Goal: Information Seeking & Learning: Compare options

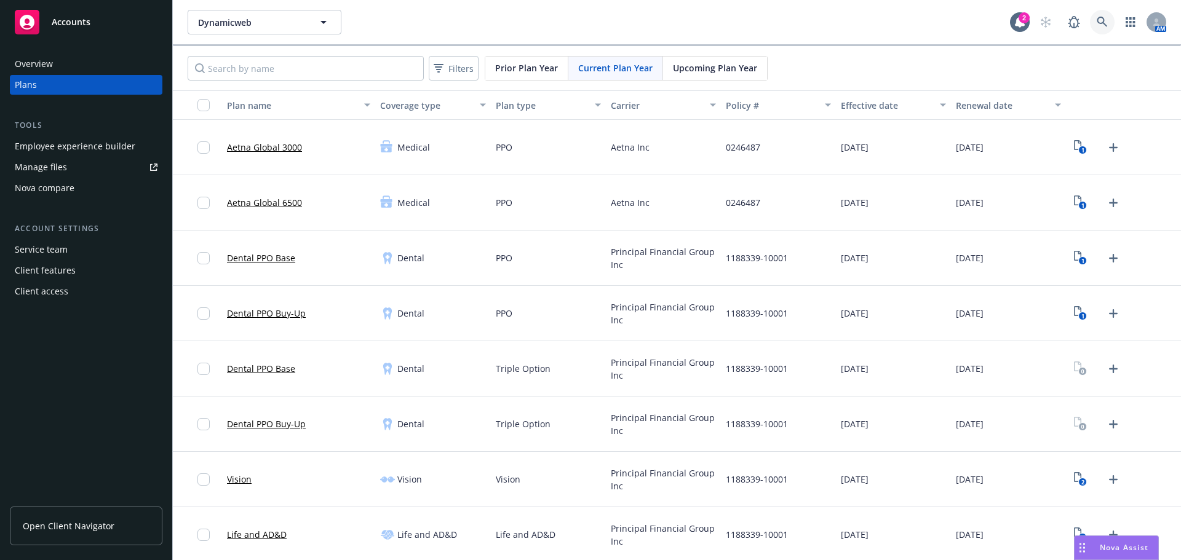
click at [1098, 14] on link at bounding box center [1102, 22] width 25 height 25
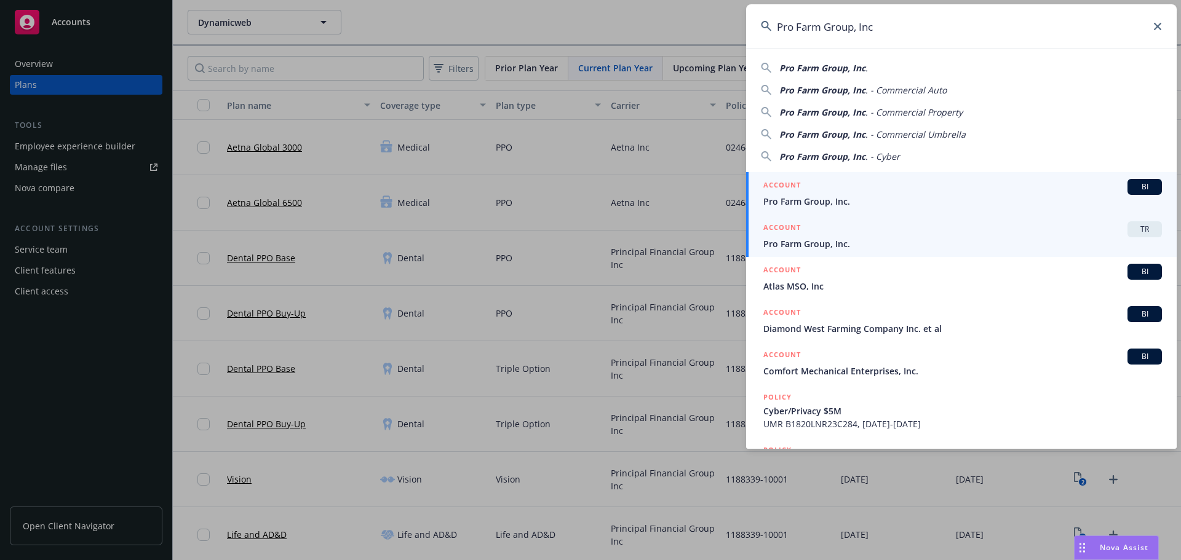
type input "Pro Farm Group, Inc"
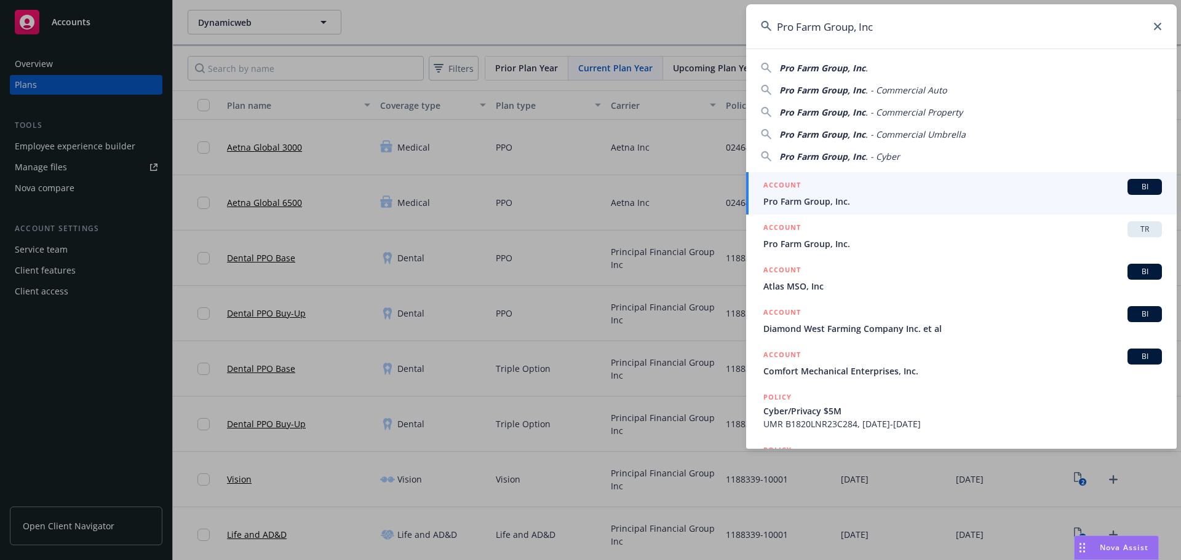
drag, startPoint x: 849, startPoint y: 239, endPoint x: 956, endPoint y: 272, distance: 112.0
click at [849, 239] on span "Pro Farm Group, Inc." at bounding box center [962, 243] width 398 height 13
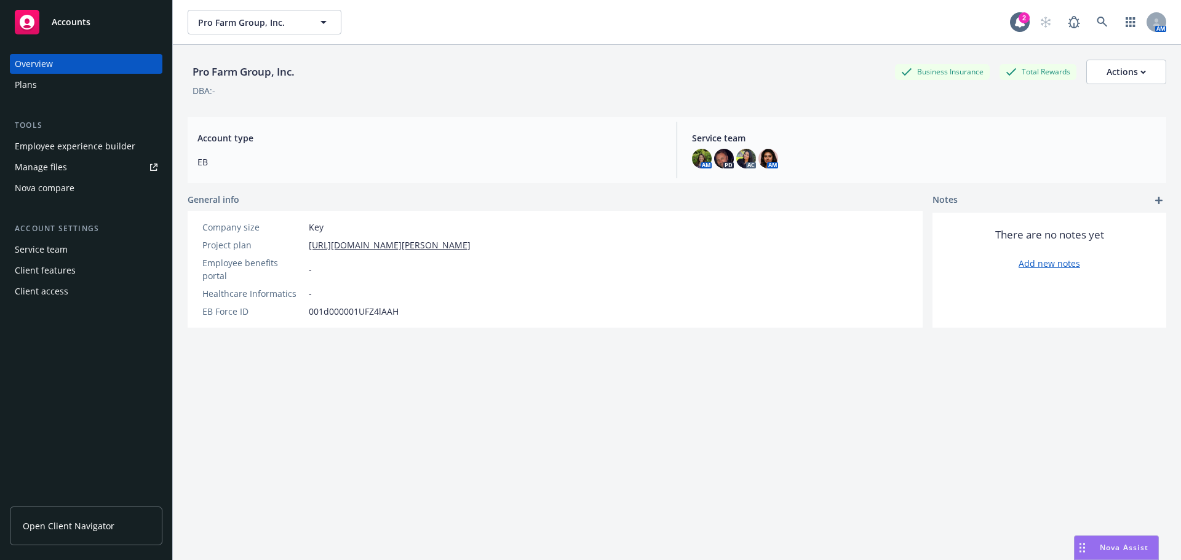
click at [37, 84] on div "Plans" at bounding box center [86, 85] width 143 height 20
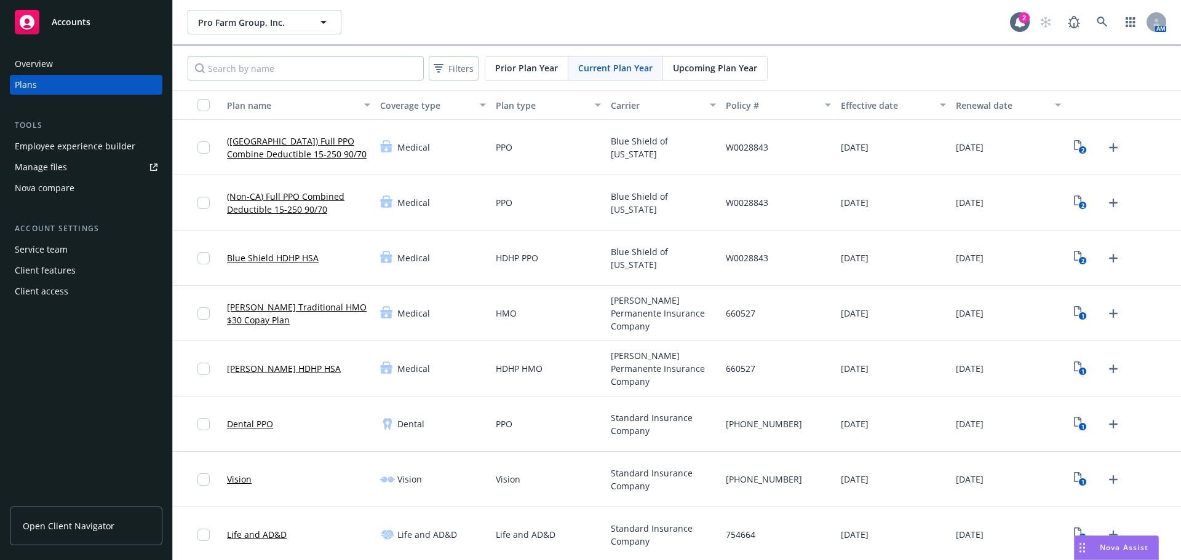
click at [78, 189] on div "Nova compare" at bounding box center [86, 188] width 143 height 20
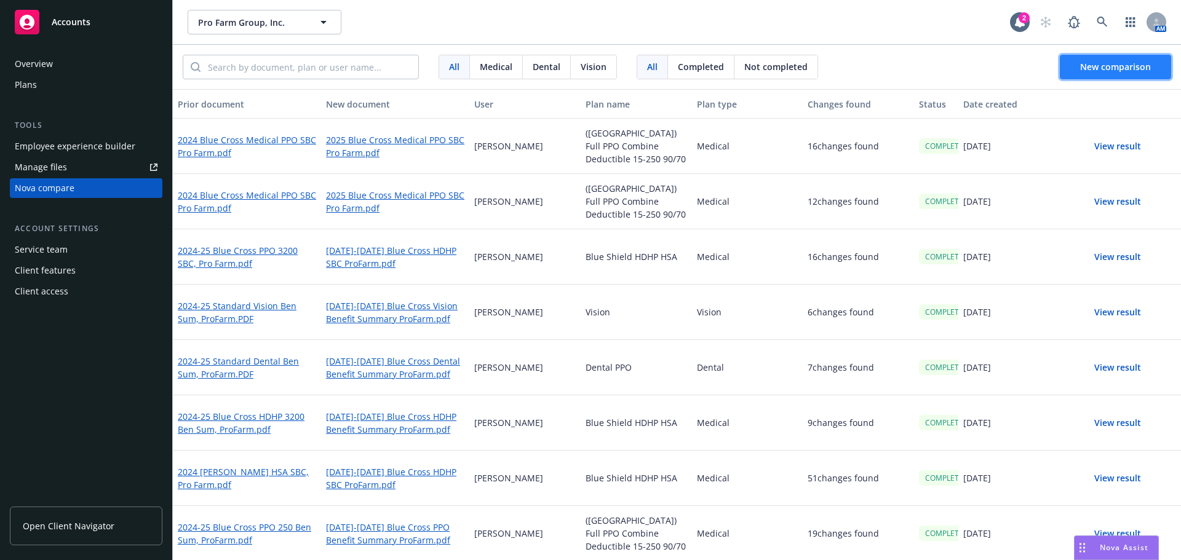
click at [1140, 68] on span "New comparison" at bounding box center [1115, 67] width 71 height 12
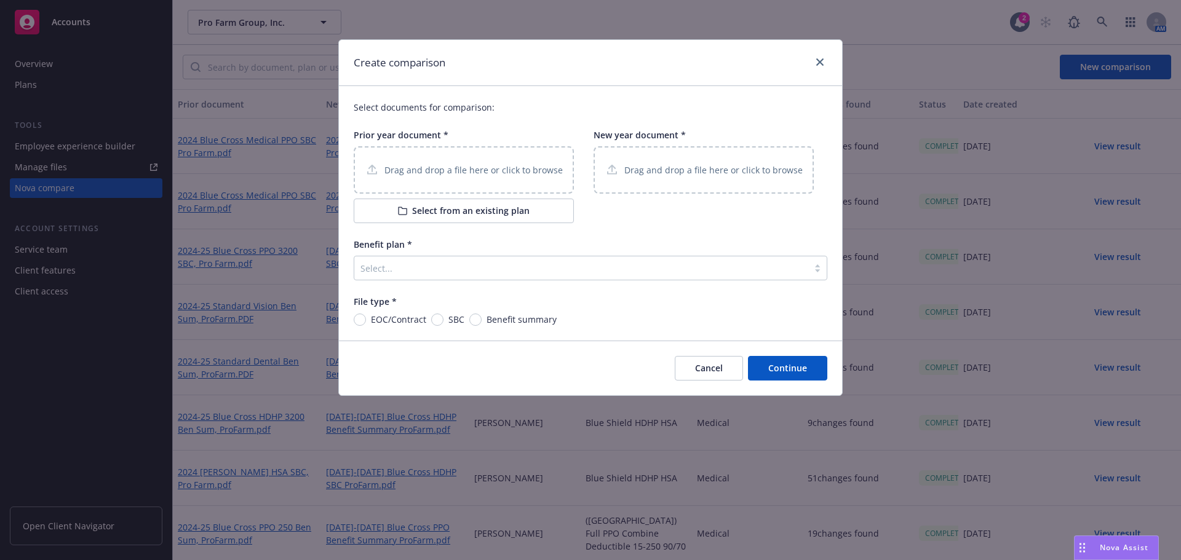
click at [389, 191] on div "Drag and drop a file here or click to browse" at bounding box center [464, 169] width 220 height 47
click at [693, 176] on p "Drag and drop a file here or click to browse" at bounding box center [713, 170] width 178 height 13
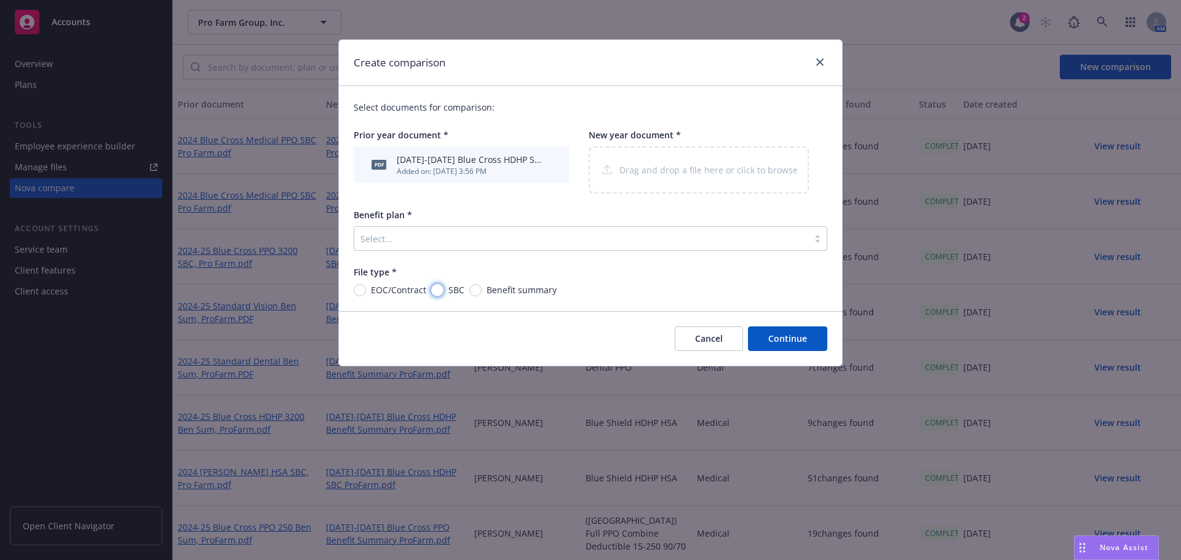
click at [433, 290] on input "SBC" at bounding box center [437, 290] width 12 height 12
radio input "true"
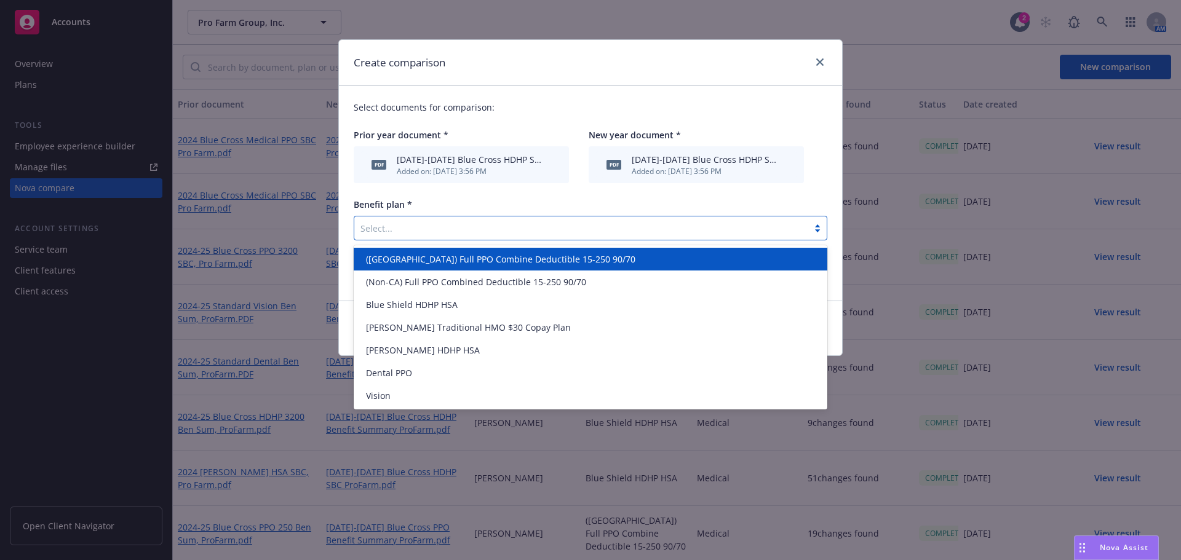
click at [535, 233] on div at bounding box center [581, 228] width 442 height 15
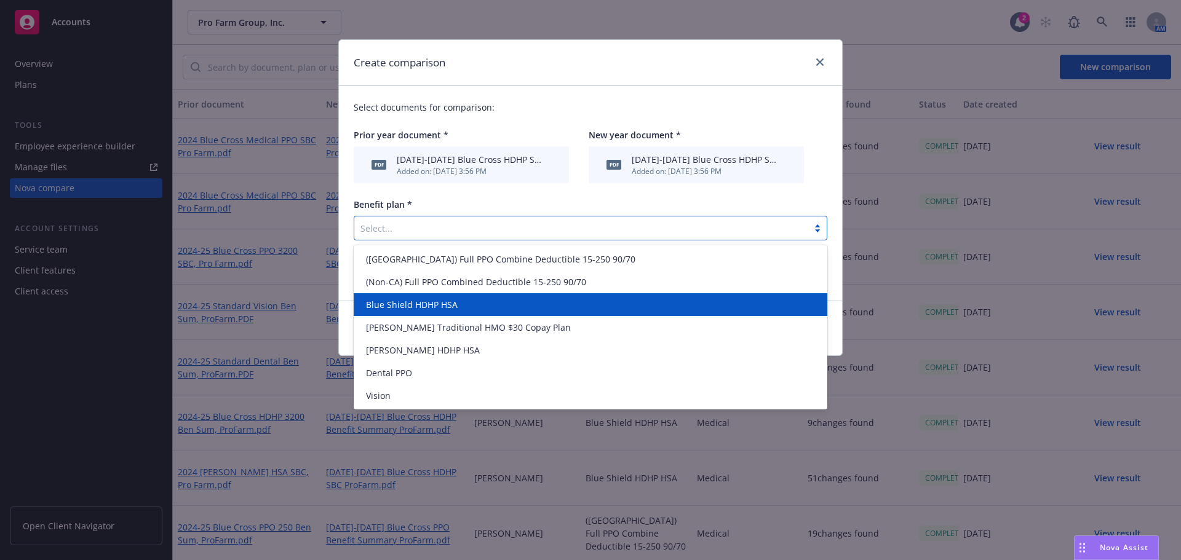
click at [549, 299] on div "Blue Shield HDHP HSA" at bounding box center [590, 304] width 459 height 13
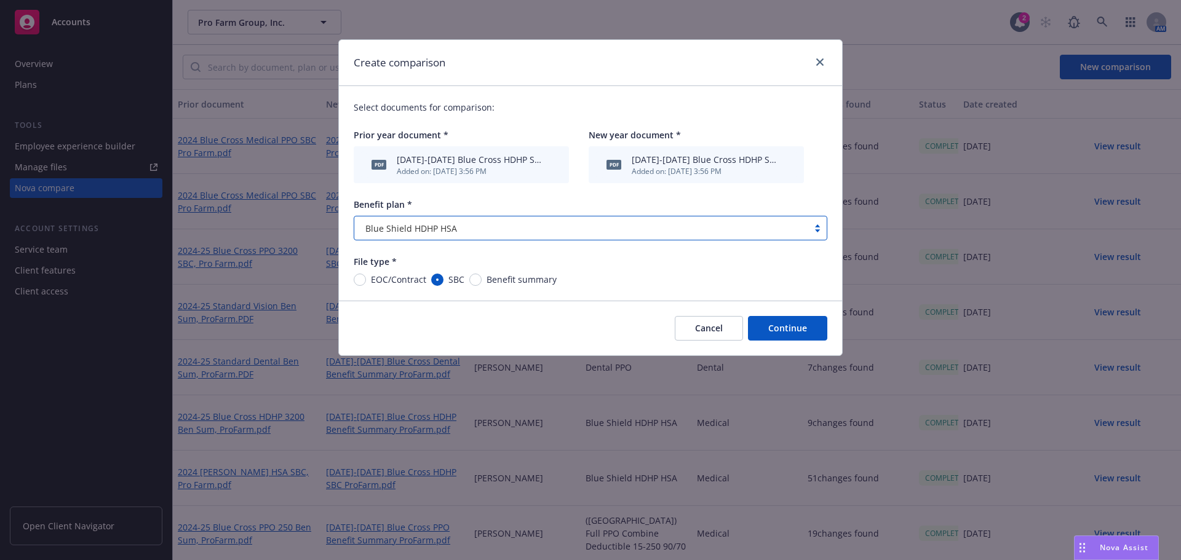
click at [764, 324] on button "Continue" at bounding box center [787, 328] width 79 height 25
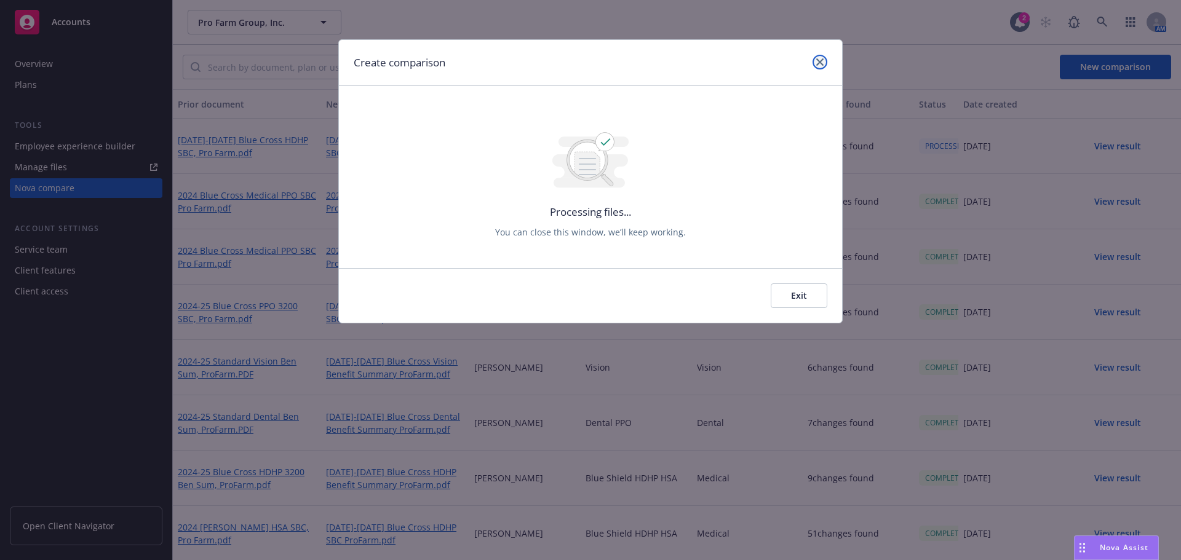
click at [818, 61] on icon "close" at bounding box center [819, 61] width 7 height 7
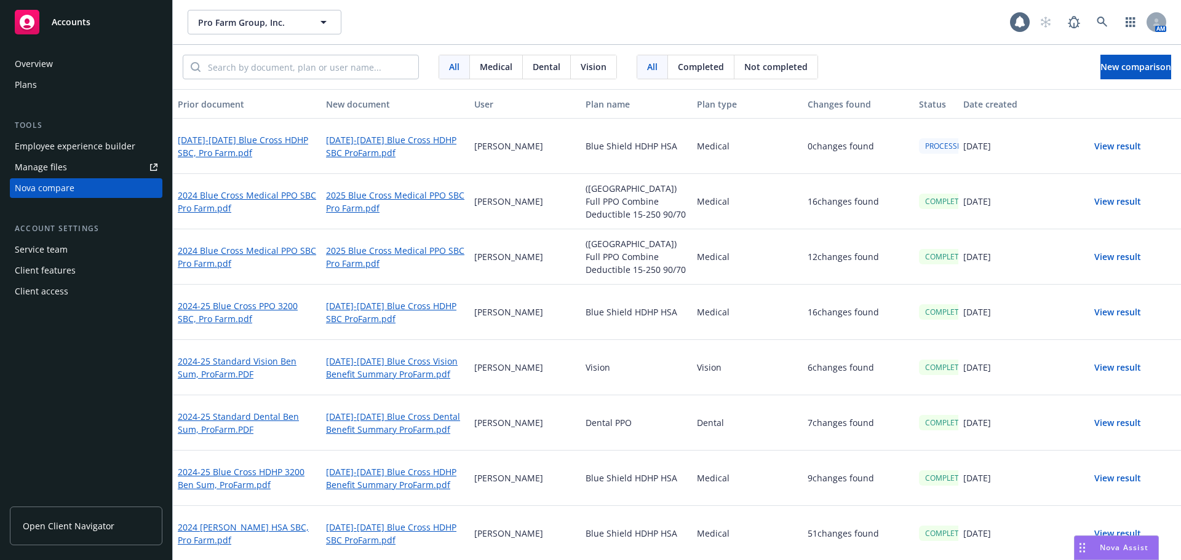
click at [1106, 147] on button "View result" at bounding box center [1117, 146] width 86 height 25
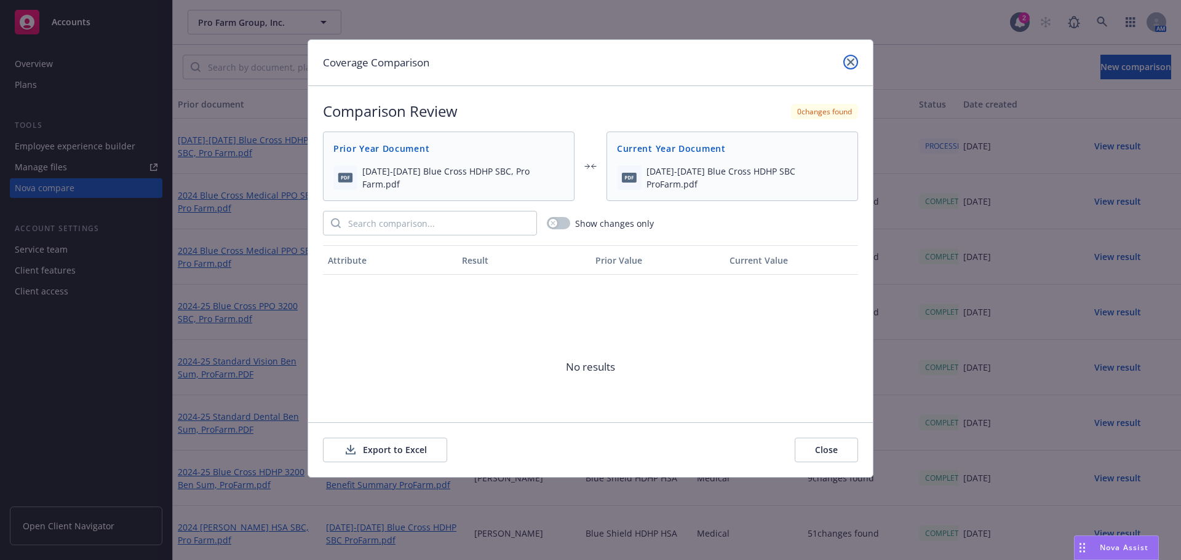
click at [848, 58] on link "close" at bounding box center [850, 62] width 15 height 15
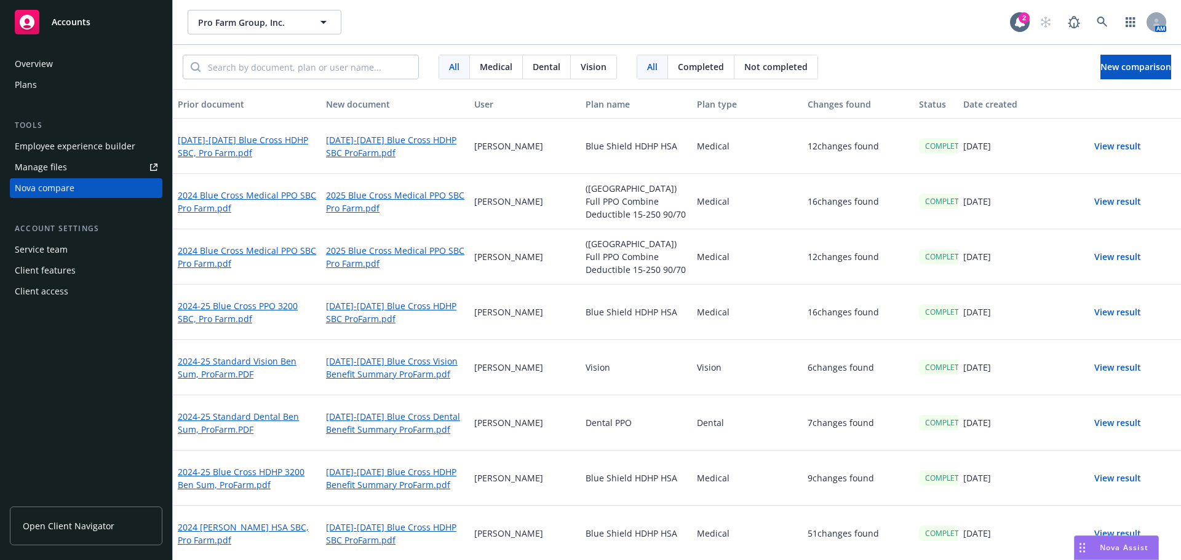
click at [1116, 147] on button "View result" at bounding box center [1117, 146] width 86 height 25
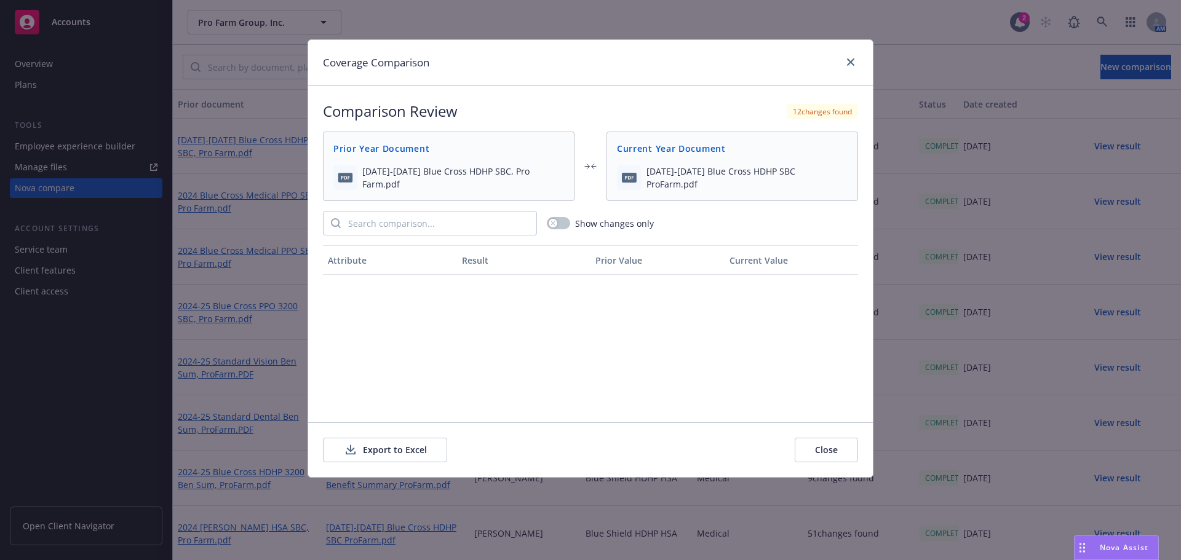
scroll to position [1660, 0]
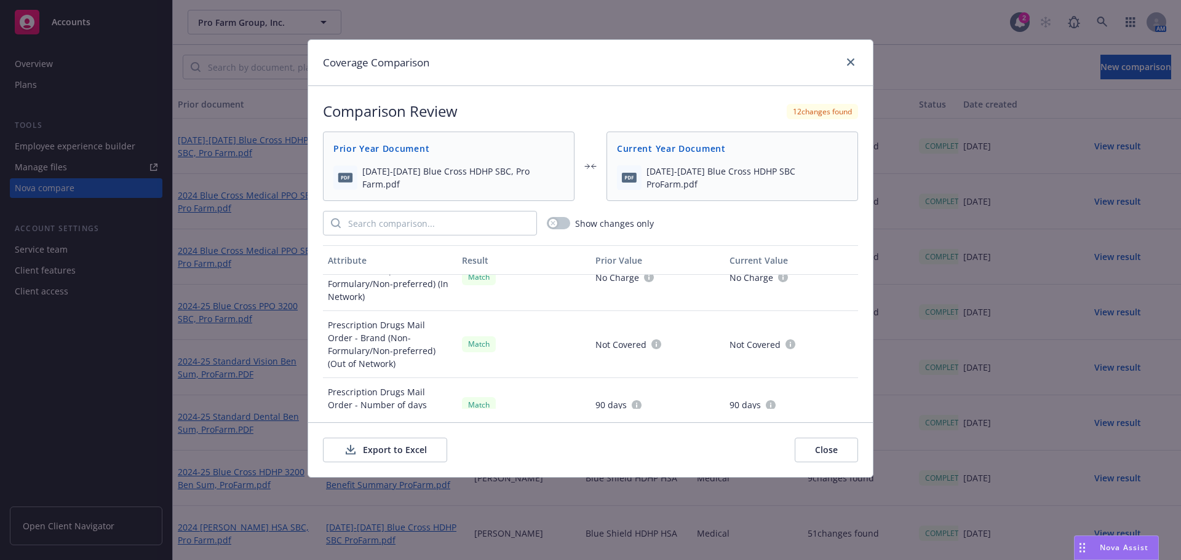
click at [421, 445] on button "Export to Excel" at bounding box center [385, 450] width 124 height 25
click at [847, 60] on icon "close" at bounding box center [850, 61] width 7 height 7
